Goal: Information Seeking & Learning: Find specific fact

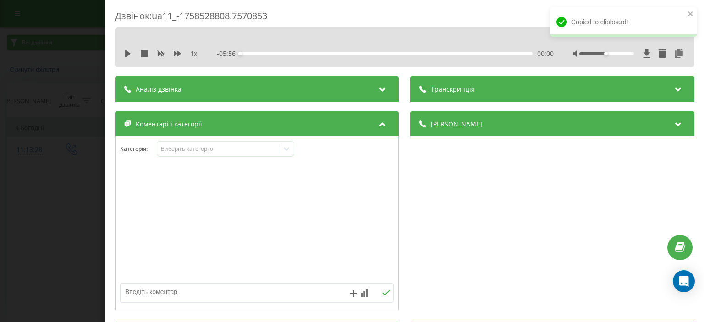
click at [23, 109] on div "Дзвінок : ua11_-1758528808.7570853 1 x - 05:56 00:00 00:00 Транскрипція Для AI-…" at bounding box center [352, 161] width 704 height 322
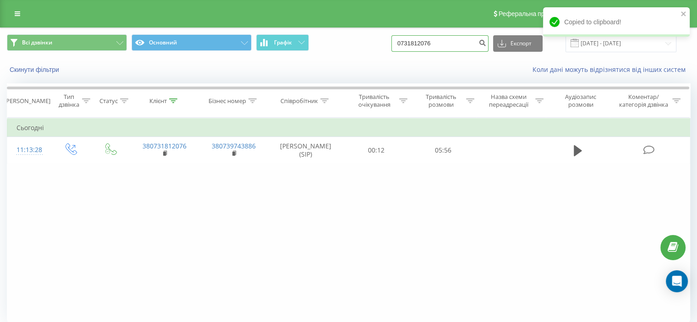
click at [431, 44] on input "0731812076" at bounding box center [439, 43] width 97 height 16
paste input "984587475"
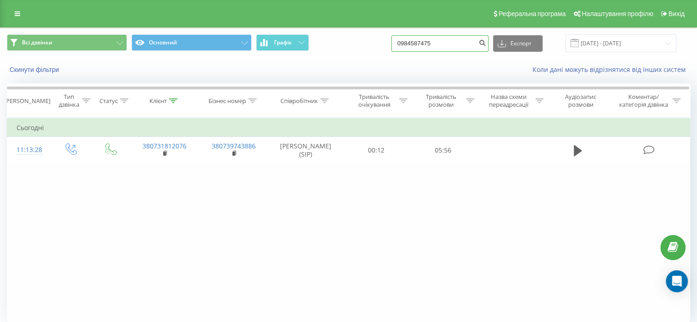
type input "0984587475"
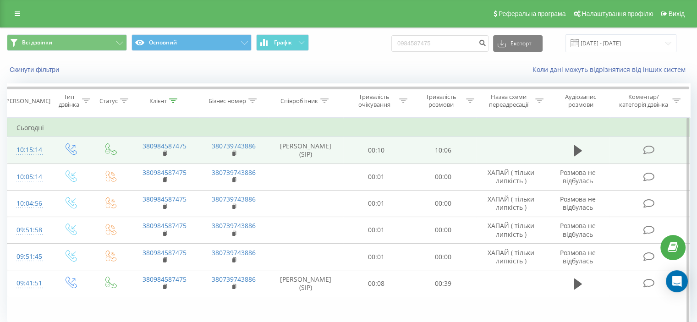
click at [652, 155] on icon at bounding box center [648, 150] width 11 height 10
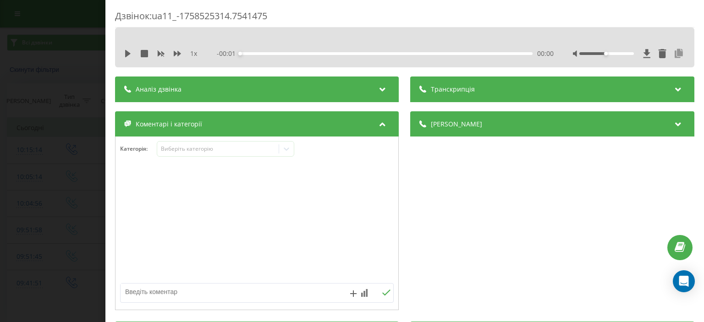
click at [673, 55] on icon at bounding box center [678, 53] width 11 height 9
